Goal: Find specific page/section: Find specific page/section

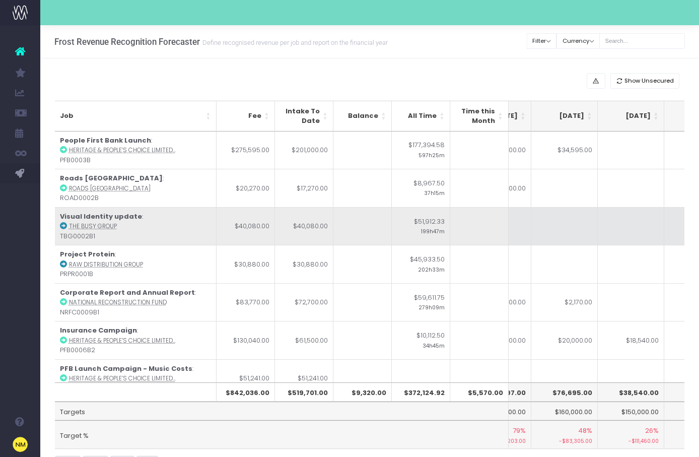
scroll to position [0, 221]
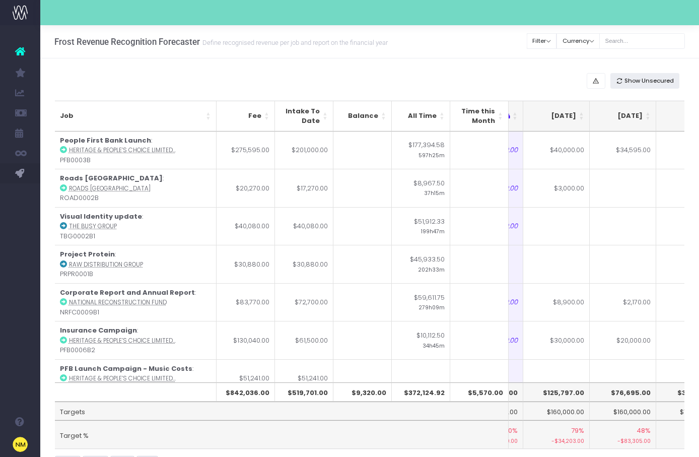
click at [653, 79] on span "Show Unsecured" at bounding box center [649, 81] width 49 height 9
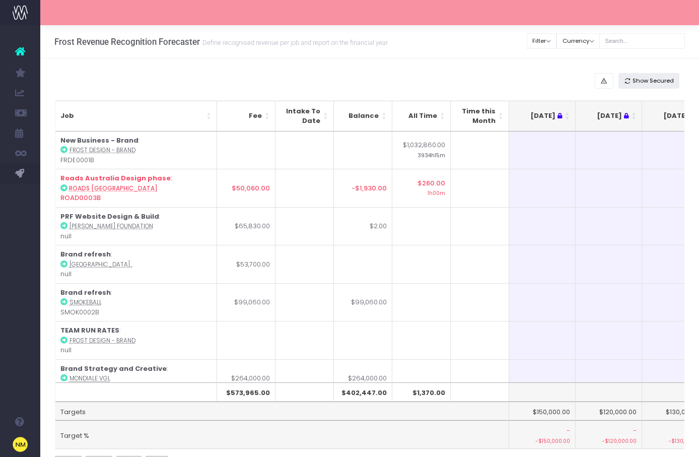
click at [653, 79] on span "Show Secured" at bounding box center [653, 81] width 41 height 9
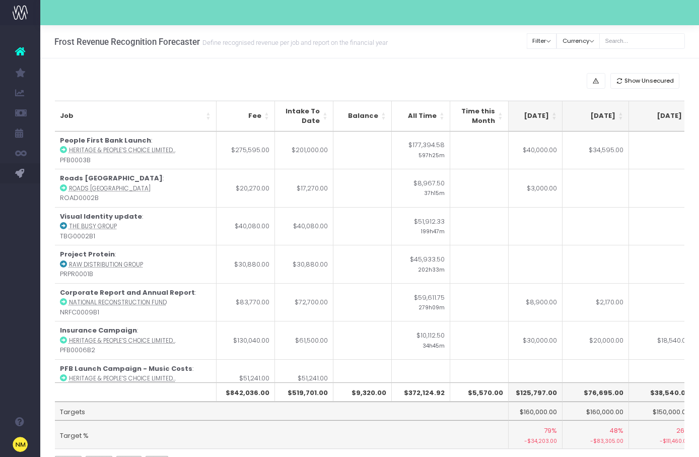
click at [536, 395] on th "$125,797.00" at bounding box center [529, 391] width 67 height 19
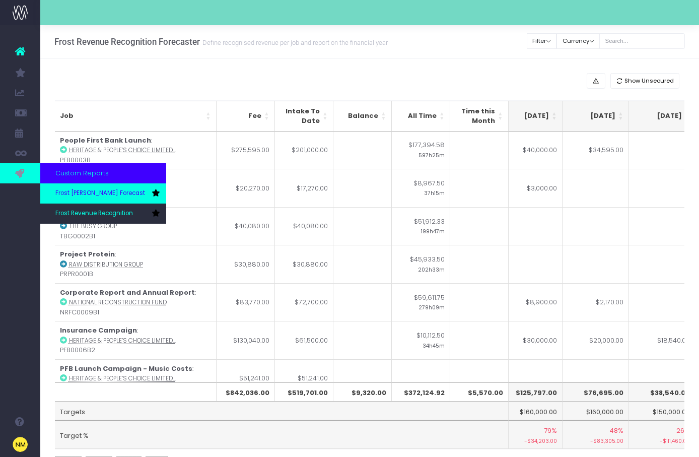
click at [86, 196] on span "Frost [PERSON_NAME] Forecast" at bounding box center [100, 193] width 90 height 9
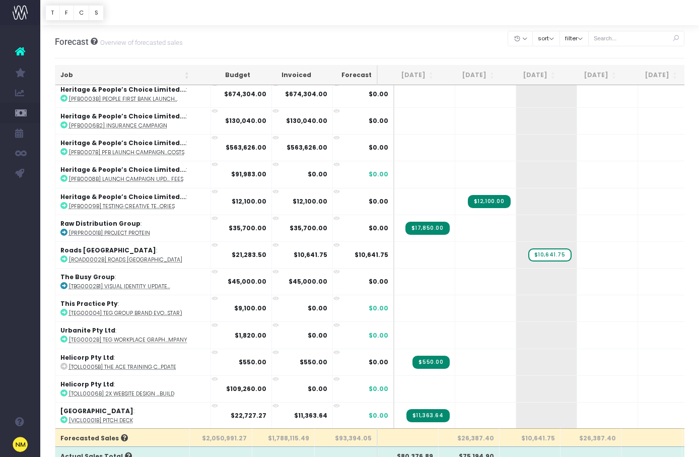
scroll to position [295, 0]
